Goal: Task Accomplishment & Management: Use online tool/utility

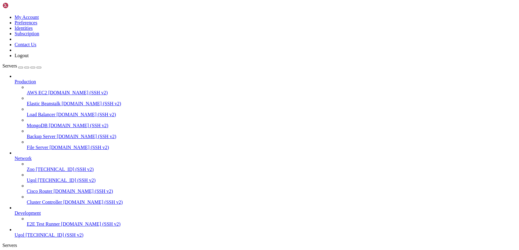
scroll to position [5, 0]
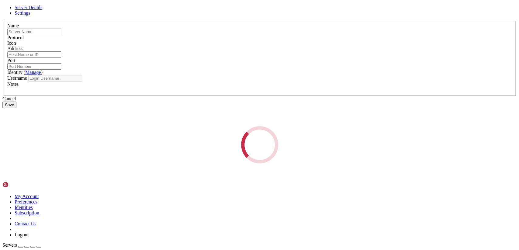
type input "Zoo"
type input "[TECHNICAL_ID]"
type input "22"
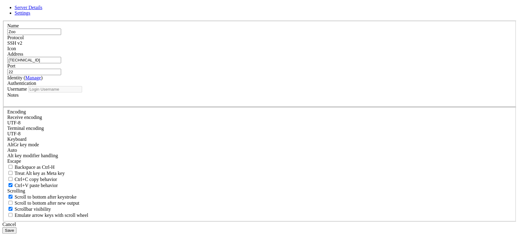
type input "root"
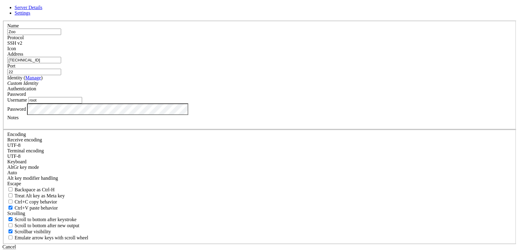
click at [82, 103] on input "root" at bounding box center [55, 100] width 54 height 6
click at [166, 159] on div "Server Details Settings Name Zoo Protocol SSH v2 Icon" at bounding box center [259, 130] width 514 height 251
click at [16, 250] on button "Save" at bounding box center [9, 253] width 14 height 6
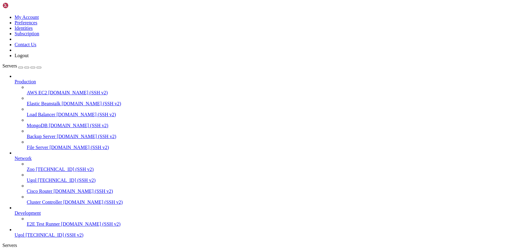
type input "/etc/apache2/sites-available"
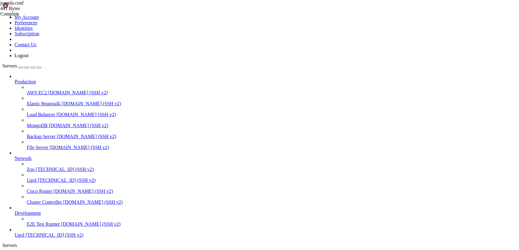
drag, startPoint x: 126, startPoint y: 135, endPoint x: 88, endPoint y: 25, distance: 116.8
drag, startPoint x: 120, startPoint y: 133, endPoint x: 71, endPoint y: 24, distance: 120.2
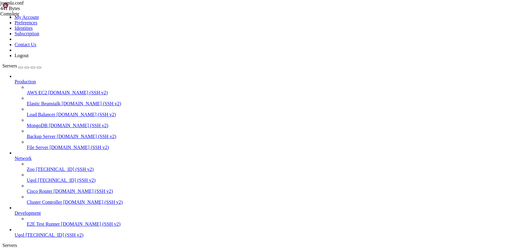
paste textarea "/VirtualHost>"
paste textarea
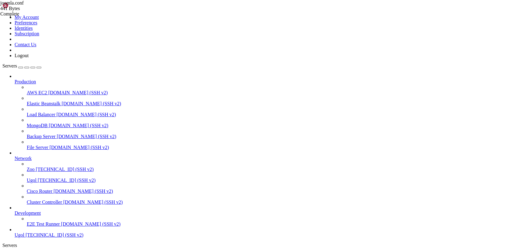
type textarea "</VirtualHost>"
click at [22, 250] on span "Zoo" at bounding box center [19, 255] width 8 height 5
drag, startPoint x: 59, startPoint y: 558, endPoint x: 5, endPoint y: 533, distance: 59.4
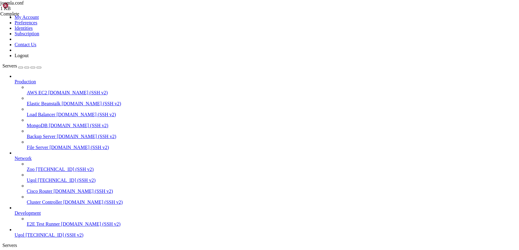
drag, startPoint x: 58, startPoint y: 578, endPoint x: 5, endPoint y: 469, distance: 121.2
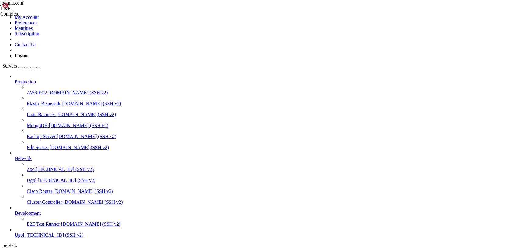
drag, startPoint x: 128, startPoint y: 139, endPoint x: 75, endPoint y: 16, distance: 134.0
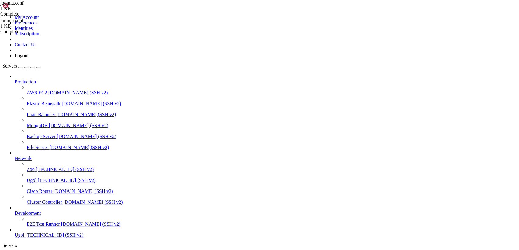
type textarea "<VirtualHost *:80> ServerAdmin [EMAIL_ADDRESS][DOMAIN_NAME]"
drag, startPoint x: 126, startPoint y: 138, endPoint x: 74, endPoint y: 21, distance: 127.2
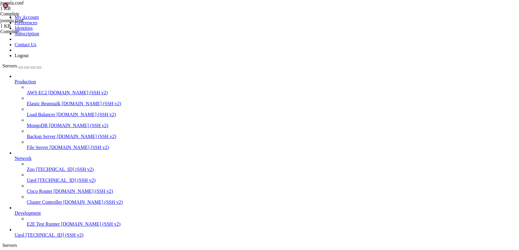
paste textarea "/VirtualHost>"
paste textarea
type textarea "</VirtualHost>"
click at [22, 250] on span "Zoo" at bounding box center [19, 255] width 8 height 5
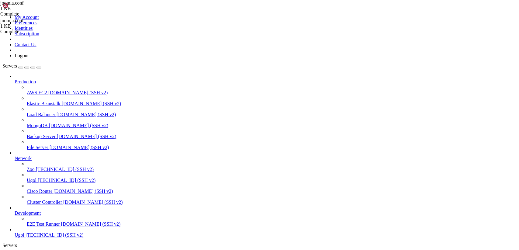
scroll to position [181, 0]
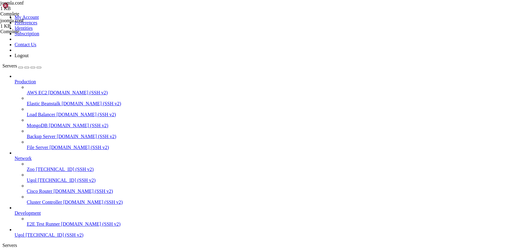
scroll to position [486, 0]
drag, startPoint x: 97, startPoint y: 578, endPoint x: 5, endPoint y: 526, distance: 105.5
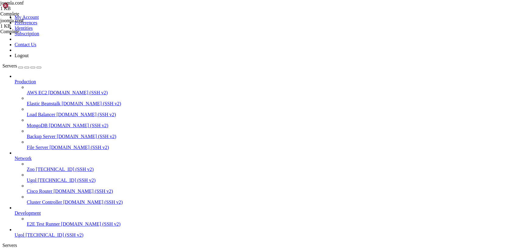
scroll to position [542, 0]
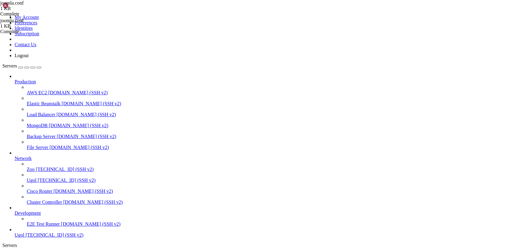
type input "/var/www/html/[PERSON_NAME]"
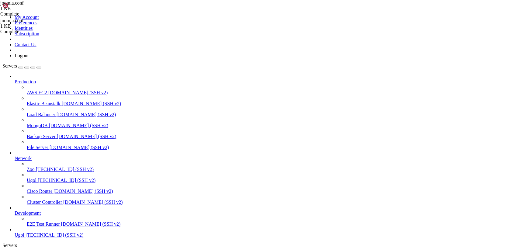
scroll to position [125, 0]
drag, startPoint x: 98, startPoint y: 239, endPoint x: 45, endPoint y: -17, distance: 261.5
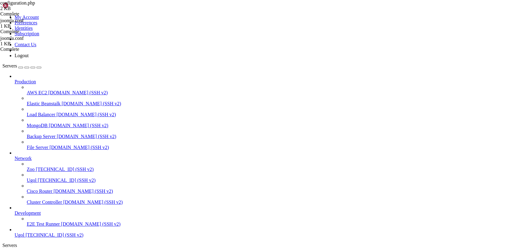
type textarea "<?php class JConfig {"
click at [15, 250] on icon at bounding box center [15, 255] width 0 height 5
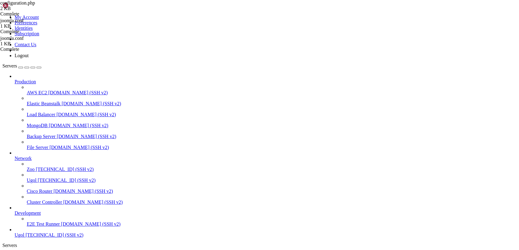
scroll to position [801, 0]
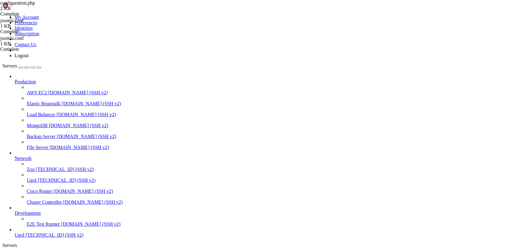
scroll to position [873, 0]
drag, startPoint x: 188, startPoint y: 567, endPoint x: 159, endPoint y: 567, distance: 28.6
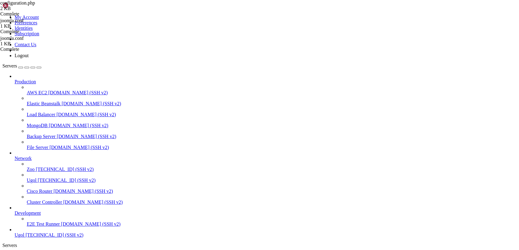
scroll to position [889, 0]
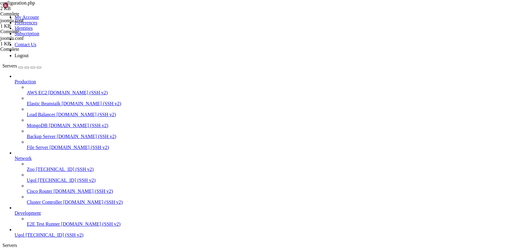
scroll to position [1013, 0]
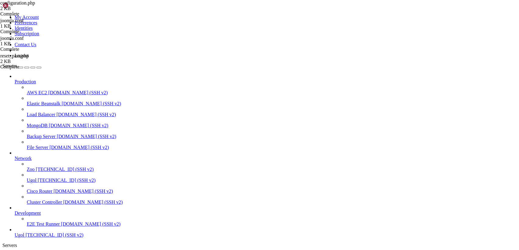
drag, startPoint x: 6, startPoint y: 507, endPoint x: 127, endPoint y: 578, distance: 140.0
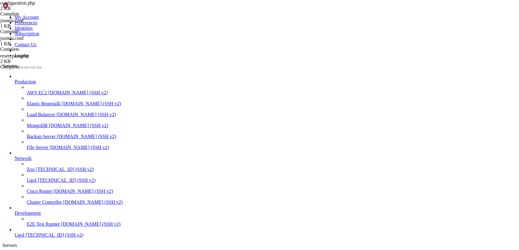
scroll to position [139, 0]
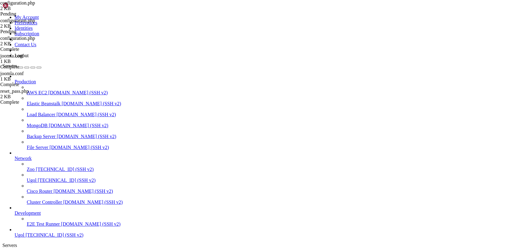
type input "/var/www/html"
click at [22, 250] on span "Zoo" at bounding box center [19, 255] width 8 height 5
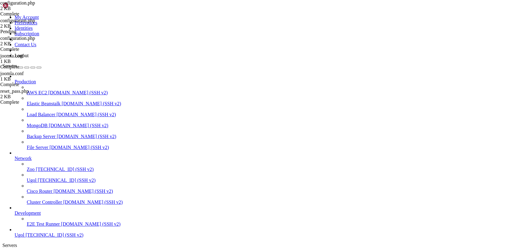
scroll to position [1927, 0]
